Goal: Find specific page/section: Find specific page/section

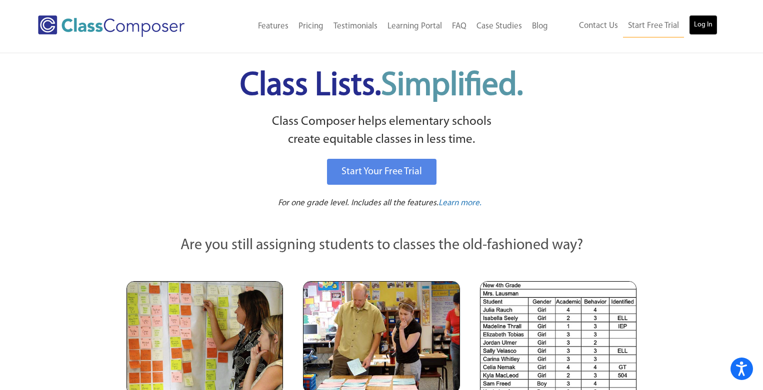
click at [694, 23] on link "Log In" at bounding box center [703, 25] width 28 height 20
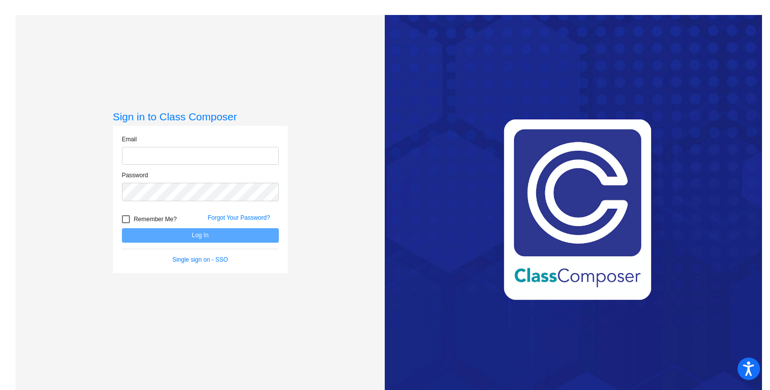
type input "[PERSON_NAME][EMAIL_ADDRESS][PERSON_NAME][DOMAIN_NAME]"
click at [124, 220] on div at bounding box center [126, 219] width 8 height 8
click at [125, 223] on input "Remember Me?" at bounding box center [125, 223] width 0 height 0
checkbox input "true"
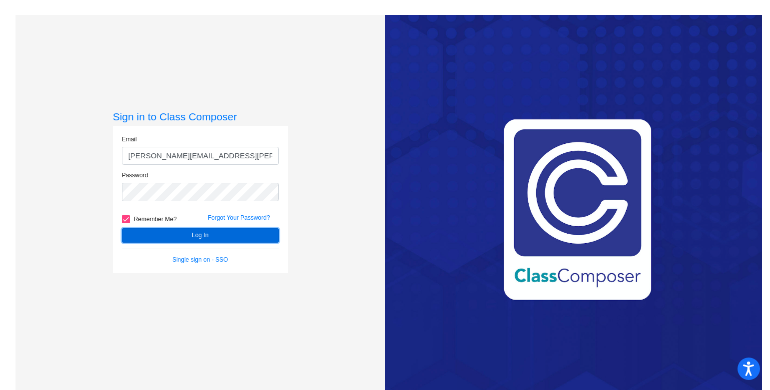
click at [154, 234] on button "Log In" at bounding box center [200, 235] width 157 height 14
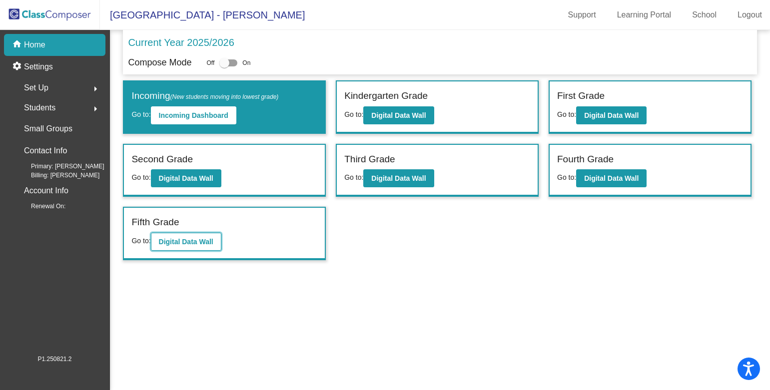
click at [175, 243] on b "Digital Data Wall" at bounding box center [186, 242] width 54 height 8
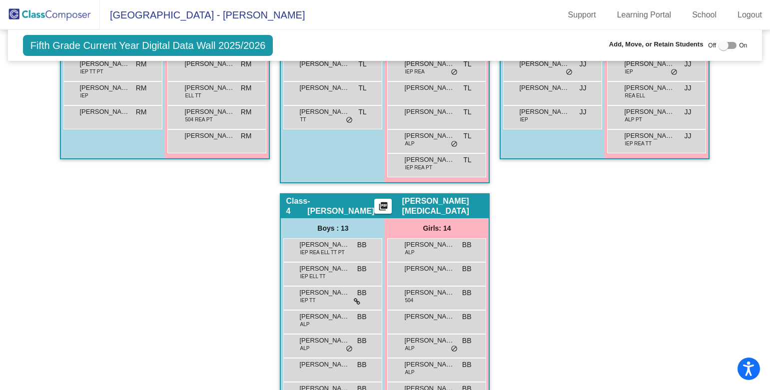
scroll to position [434, 0]
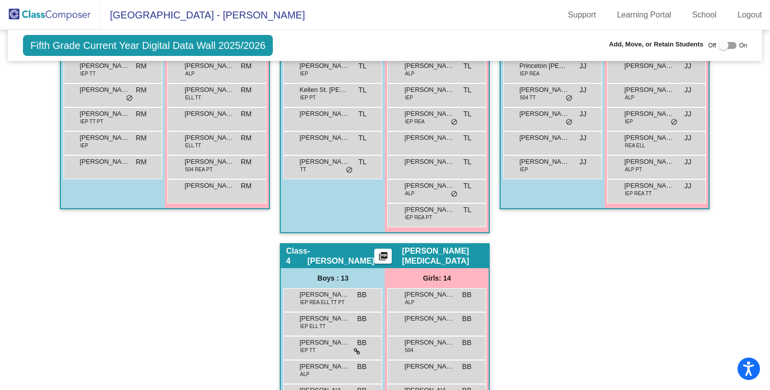
click at [40, 9] on img at bounding box center [50, 14] width 100 height 29
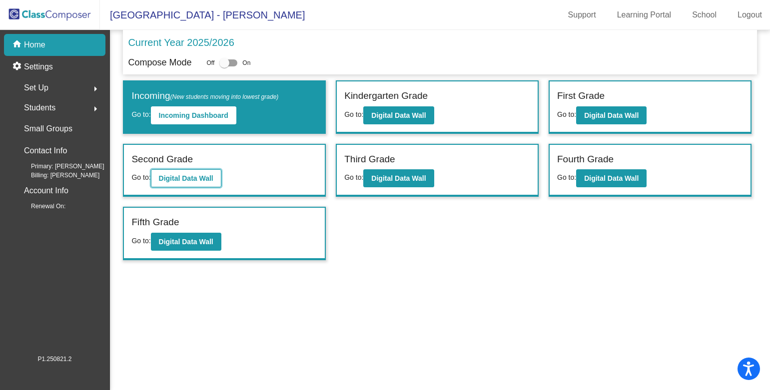
click at [200, 176] on b "Digital Data Wall" at bounding box center [186, 178] width 54 height 8
